Goal: Navigation & Orientation: Understand site structure

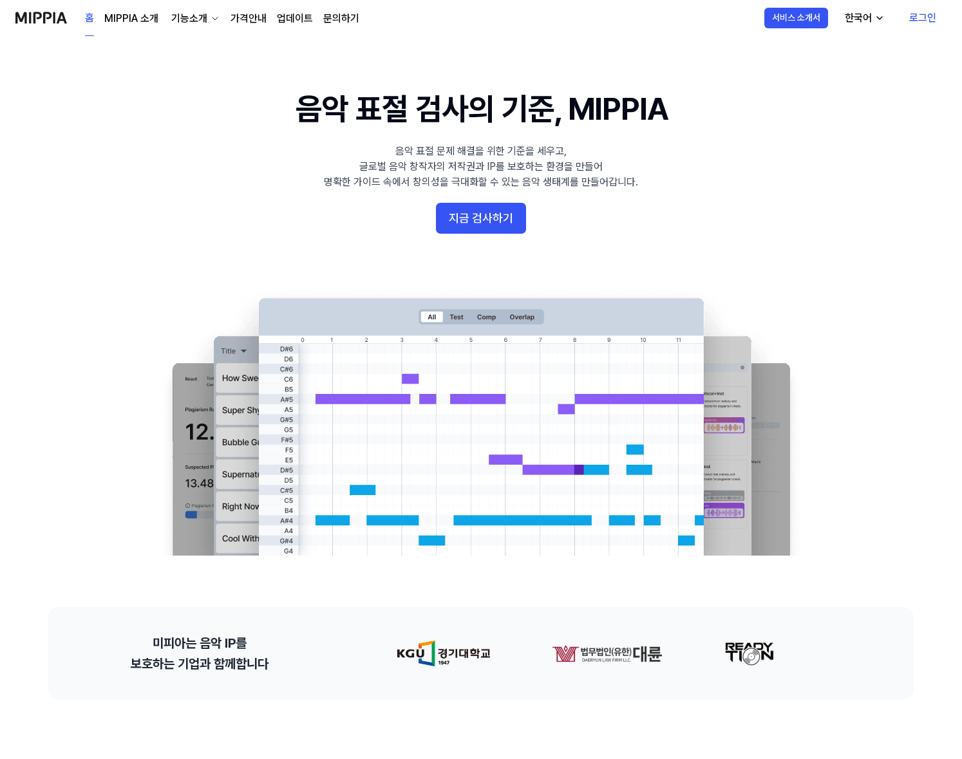
click at [141, 15] on link "MIPPIA 소개" at bounding box center [131, 18] width 54 height 15
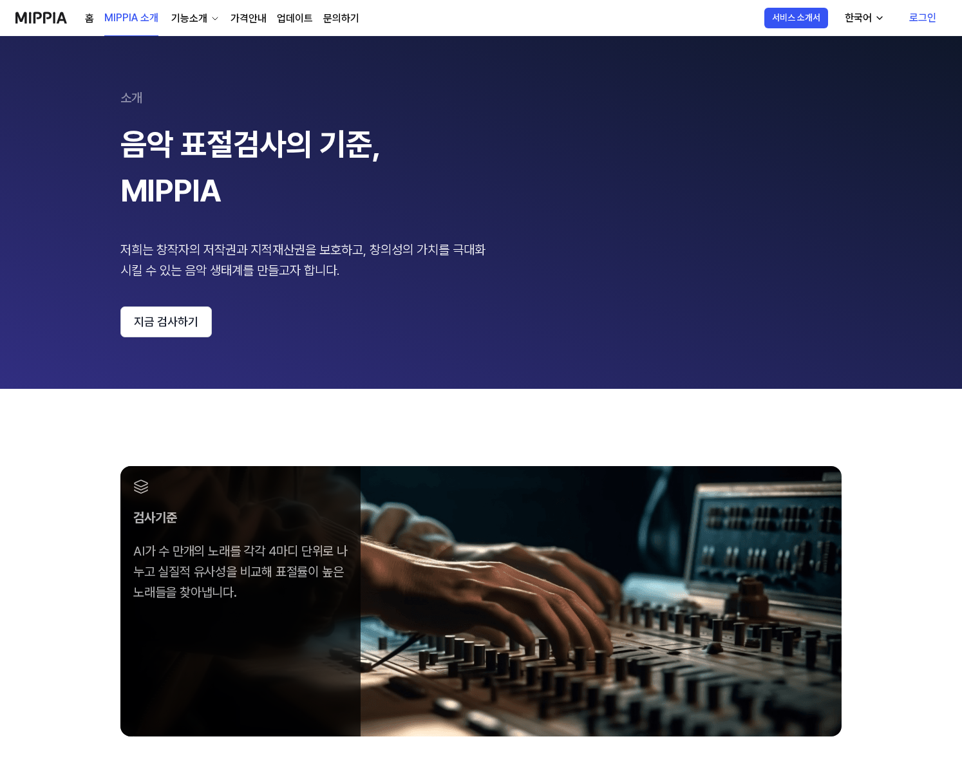
click at [197, 15] on div "기능소개" at bounding box center [189, 18] width 41 height 15
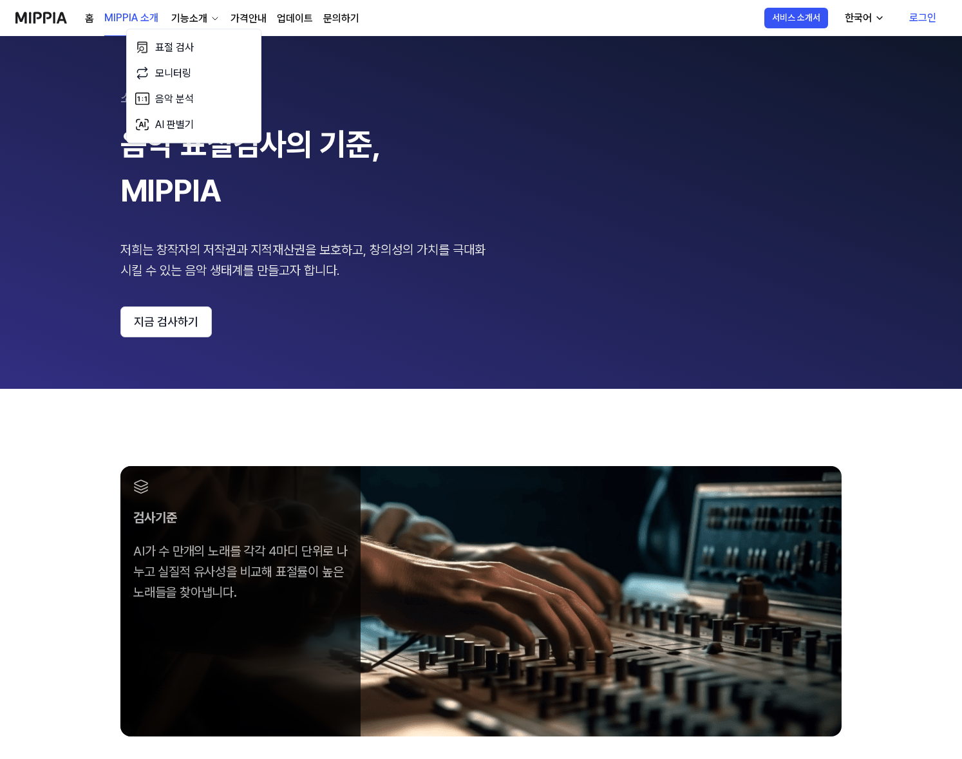
click at [243, 17] on link "가격안내" at bounding box center [248, 18] width 36 height 15
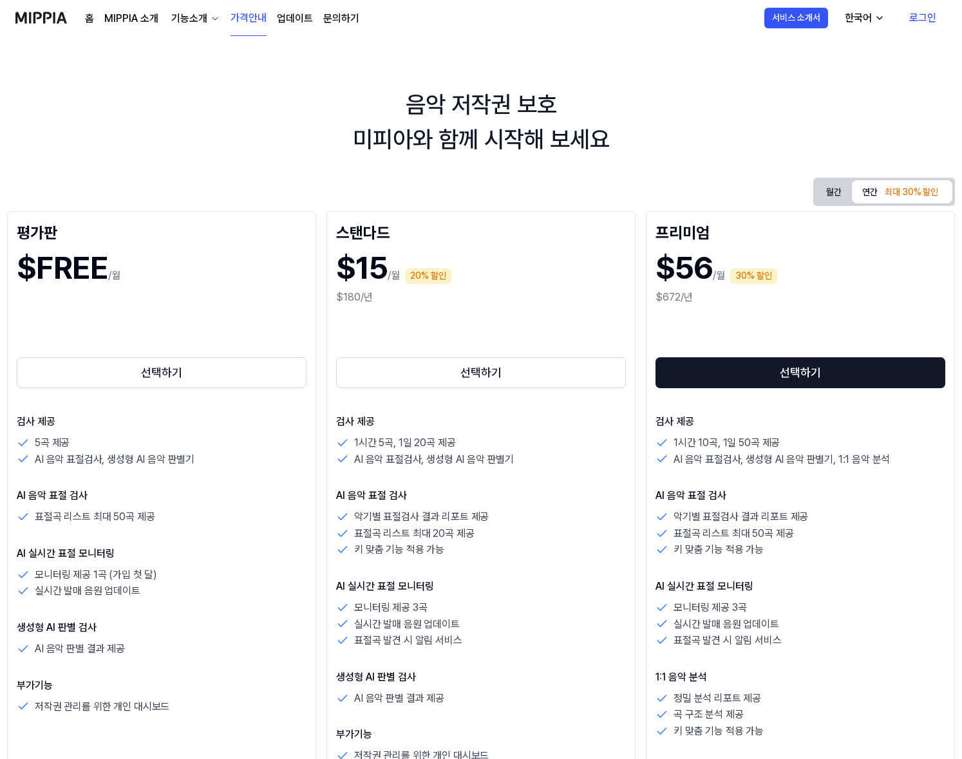
click at [290, 17] on link "업데이트" at bounding box center [295, 18] width 36 height 15
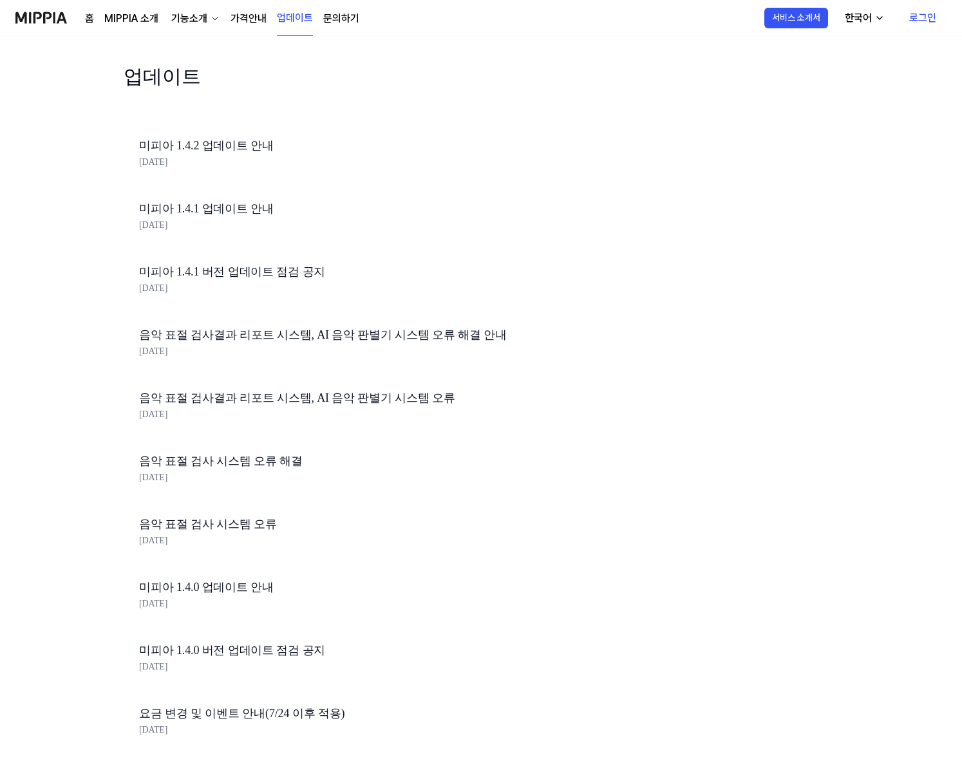
click at [340, 19] on link "문의하기" at bounding box center [341, 18] width 36 height 15
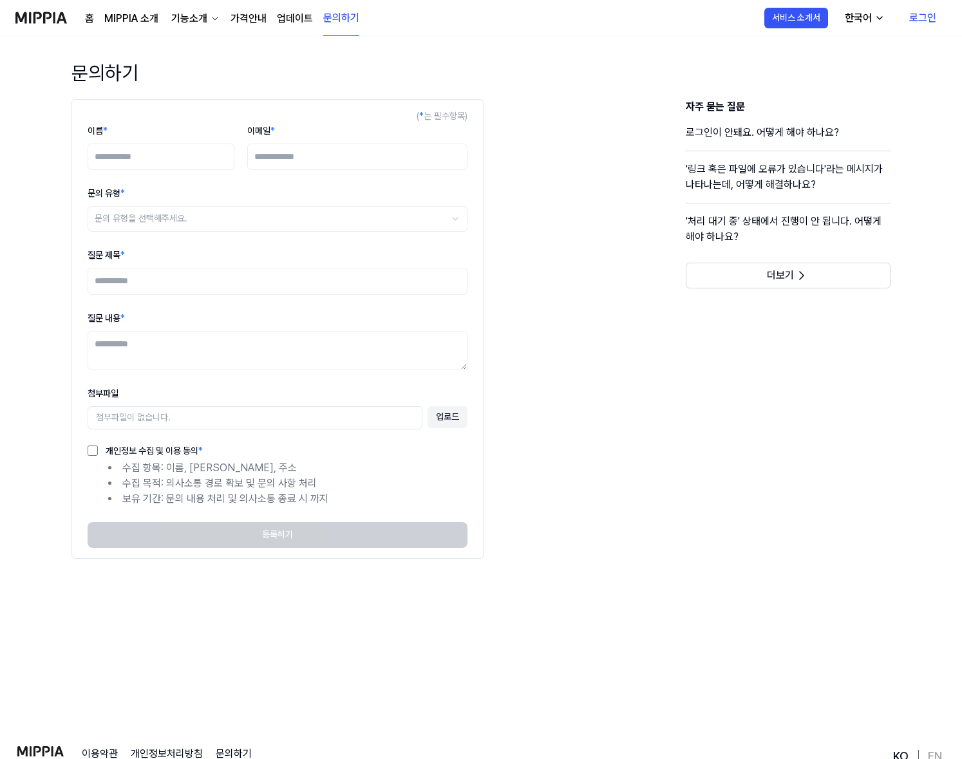
click at [44, 14] on img at bounding box center [40, 17] width 51 height 35
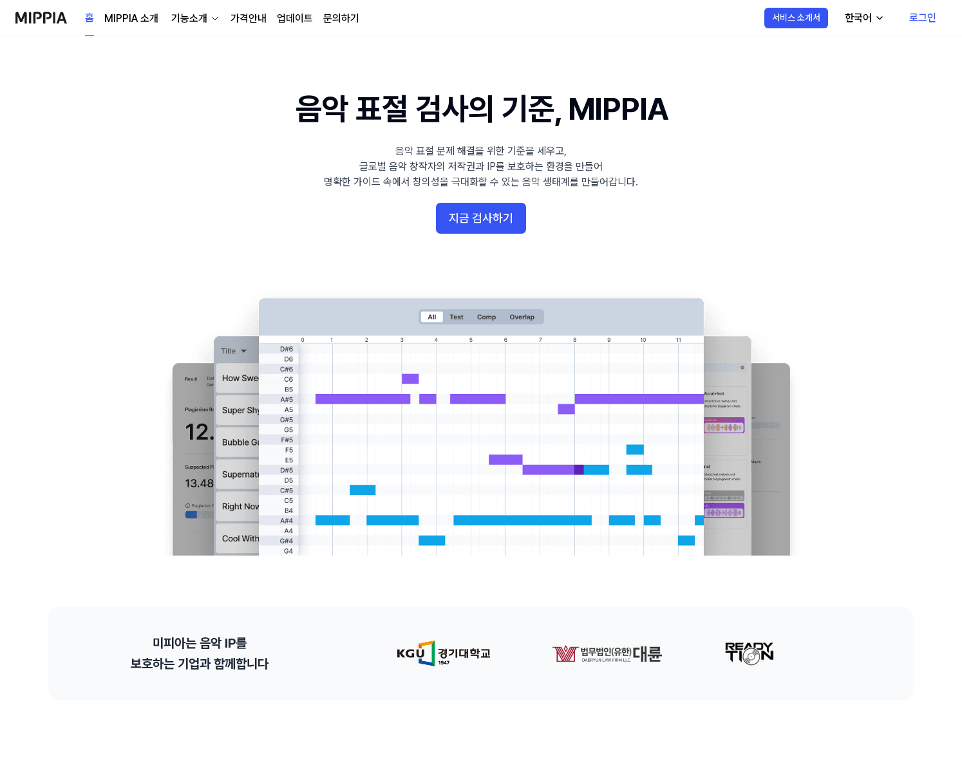
click at [89, 18] on link "홈" at bounding box center [89, 18] width 9 height 35
click at [84, 19] on div "홈 MIPPIA 소개 기능소개 가격안내 업데이트 문의하기 홈" at bounding box center [187, 17] width 344 height 35
click at [235, 19] on link "가격안내" at bounding box center [248, 18] width 36 height 15
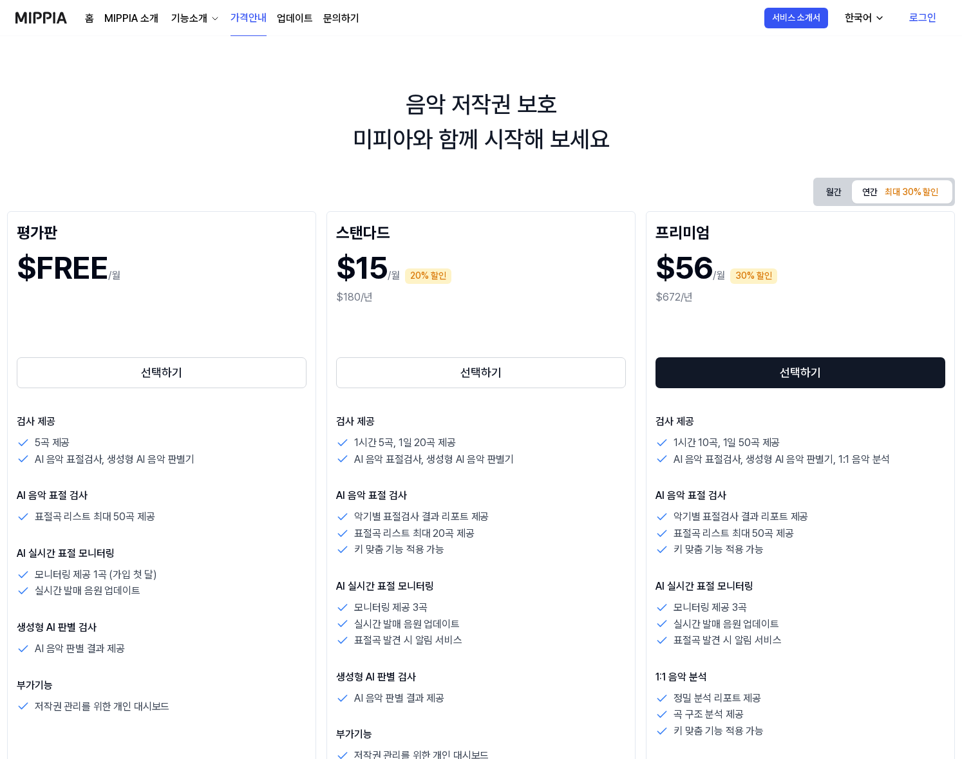
click at [292, 23] on link "업데이트" at bounding box center [295, 18] width 36 height 15
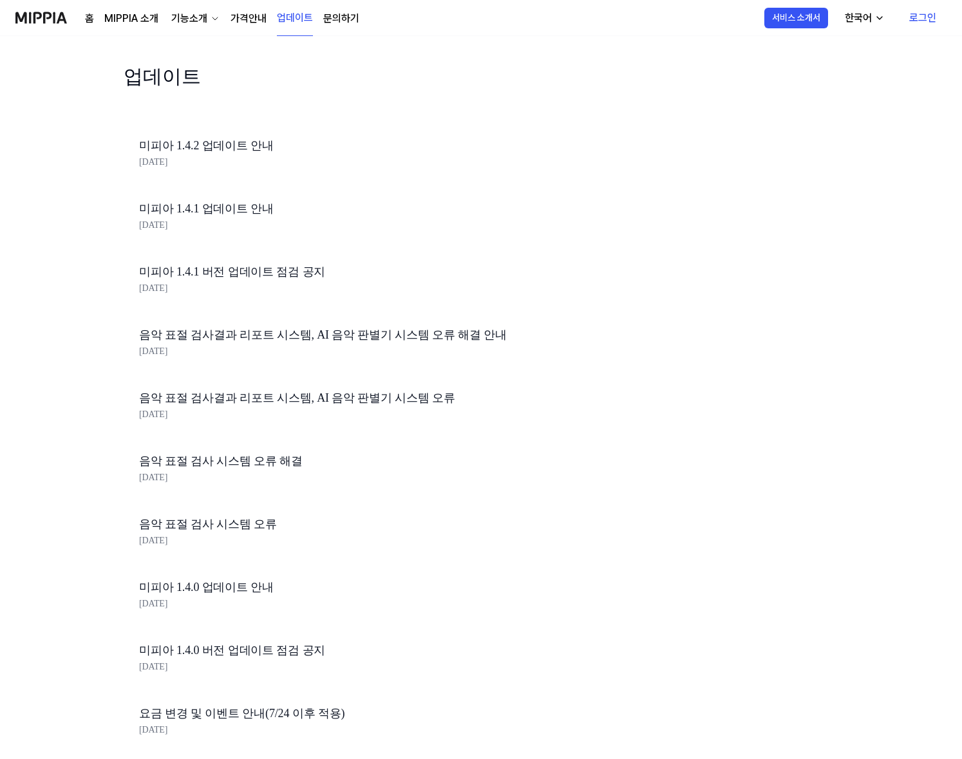
click at [41, 17] on img at bounding box center [40, 17] width 51 height 35
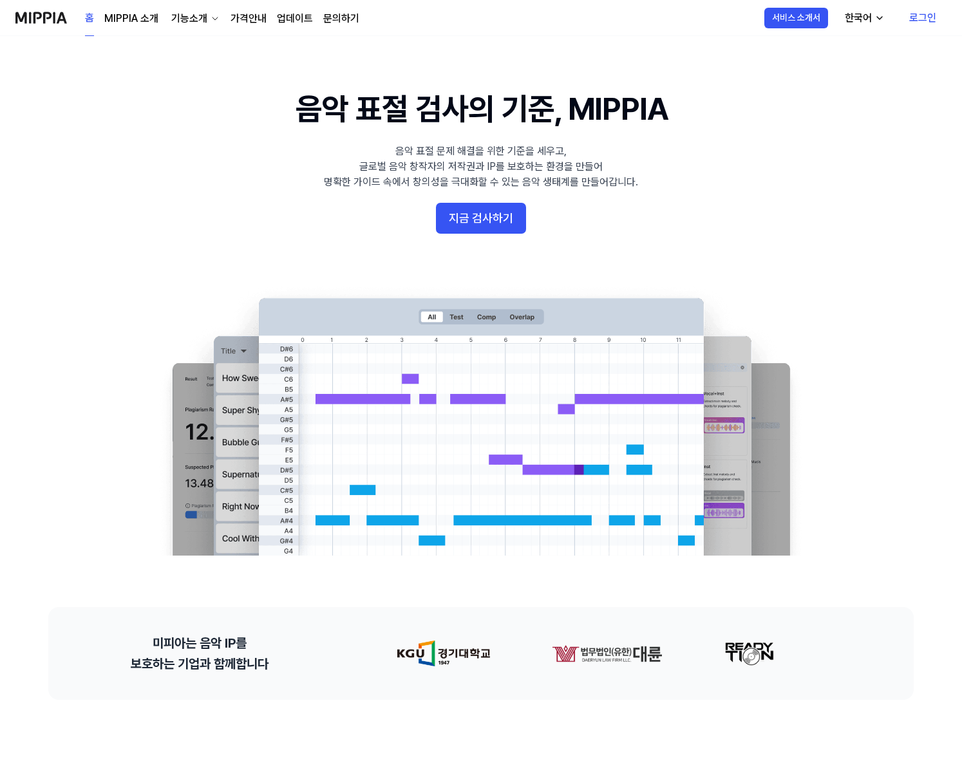
click at [91, 17] on link "홈" at bounding box center [89, 18] width 9 height 35
